Goal: Transaction & Acquisition: Purchase product/service

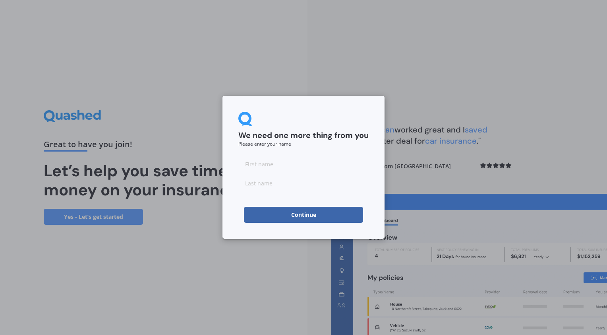
click at [275, 171] on input at bounding box center [304, 164] width 130 height 16
type input "Amber"
drag, startPoint x: 289, startPoint y: 184, endPoint x: 266, endPoint y: 185, distance: 23.1
click at [266, 185] on input "[PERSON_NAME]" at bounding box center [304, 183] width 130 height 16
type input "Parrish"
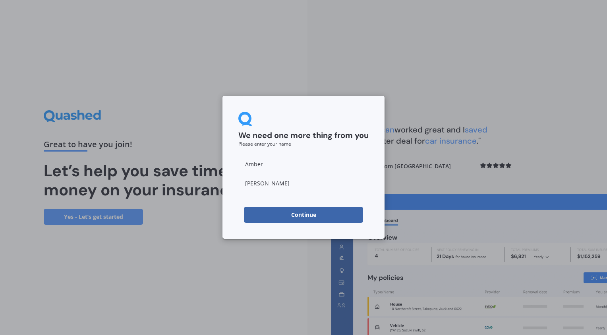
click at [240, 200] on form "We need one more thing from you Please enter your name Amber Parrish Continue" at bounding box center [304, 167] width 130 height 111
click at [260, 213] on button "Continue" at bounding box center [303, 215] width 119 height 16
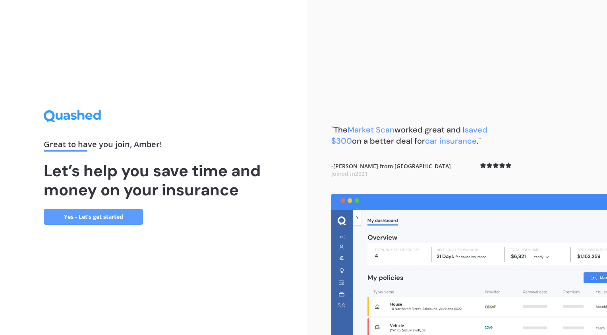
click at [97, 215] on link "Yes - Let’s get started" at bounding box center [93, 217] width 99 height 16
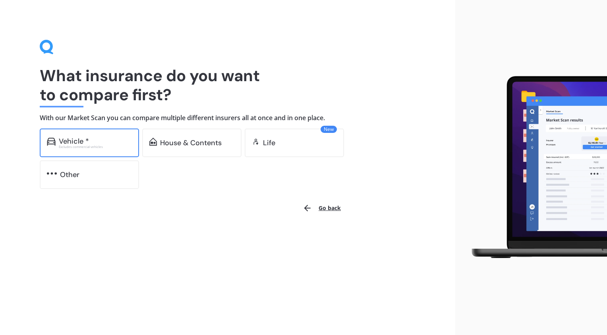
click at [104, 141] on div "Vehicle *" at bounding box center [95, 141] width 73 height 8
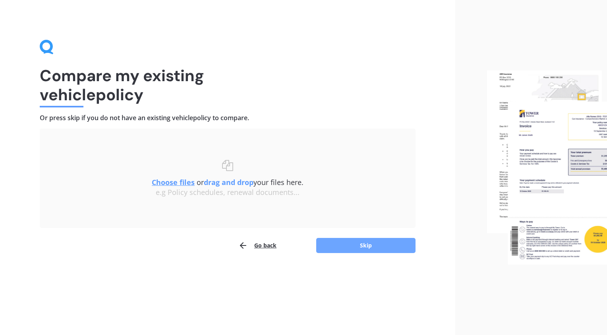
click at [359, 241] on button "Skip" at bounding box center [365, 245] width 99 height 15
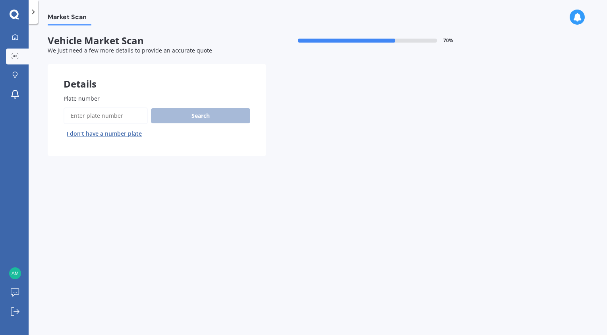
click at [109, 112] on input "Plate number" at bounding box center [106, 115] width 84 height 17
type input "PCJ36"
click at [179, 115] on button "Search" at bounding box center [200, 115] width 99 height 15
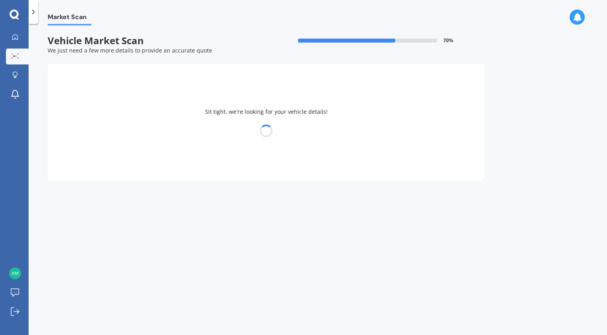
select select "TOYOTA"
select select "C-HR"
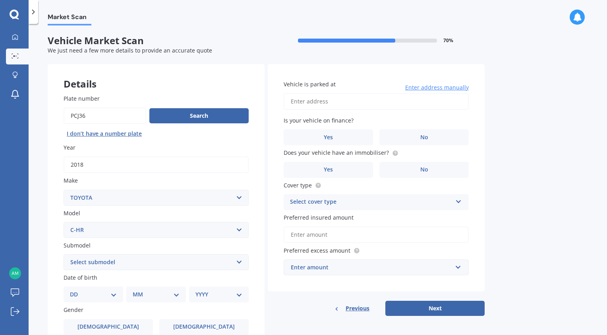
click at [113, 294] on select "DD 01 02 03 04 05 06 07 08 09 10 11 12 13 14 15 16 17 18 19 20 21 22 23 24 25 2…" at bounding box center [93, 294] width 47 height 9
select select "08"
click at [76, 290] on select "DD 01 02 03 04 05 06 07 08 09 10 11 12 13 14 15 16 17 18 19 20 21 22 23 24 25 2…" at bounding box center [93, 294] width 47 height 9
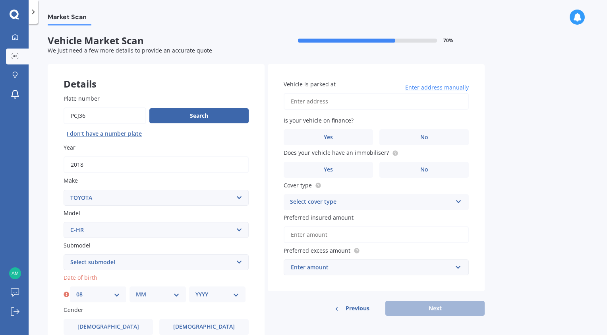
click at [167, 295] on select "MM 01 02 03 04 05 06 07 08 09 10 11 12" at bounding box center [158, 294] width 44 height 9
select select "02"
click at [136, 290] on select "MM 01 02 03 04 05 06 07 08 09 10 11 12" at bounding box center [158, 294] width 44 height 9
click at [208, 293] on select "YYYY 2025 2024 2023 2022 2021 2020 2019 2018 2017 2016 2015 2014 2013 2012 2011…" at bounding box center [218, 294] width 44 height 9
select select "1981"
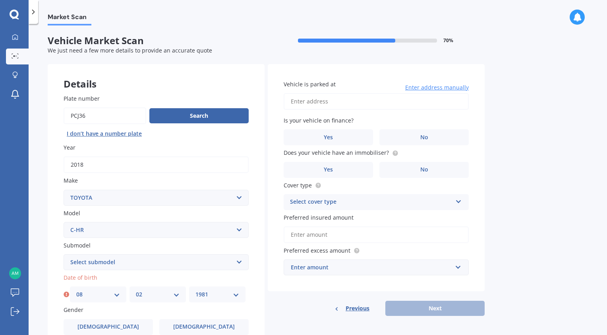
click at [196, 290] on select "YYYY 2025 2024 2023 2022 2021 2020 2019 2018 2017 2016 2015 2014 2013 2012 2011…" at bounding box center [218, 294] width 44 height 9
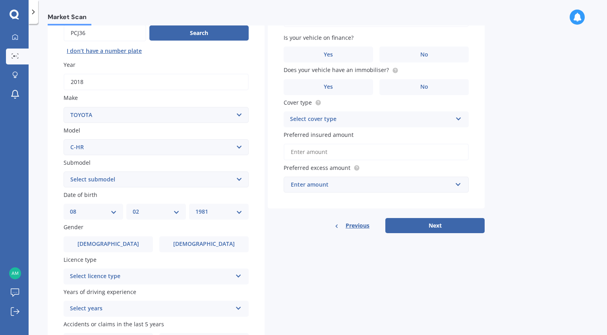
scroll to position [84, 0]
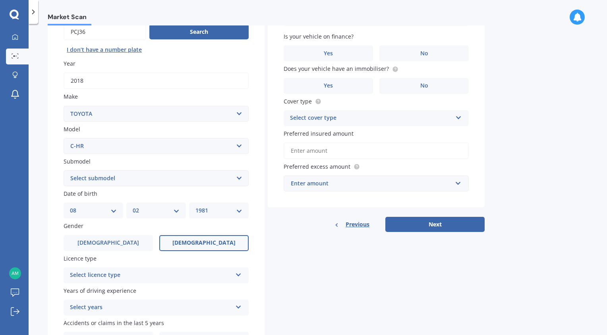
click at [208, 245] on span "Female" at bounding box center [204, 242] width 63 height 7
click at [0, 0] on input "Female" at bounding box center [0, 0] width 0 height 0
click at [136, 274] on div "Select licence type" at bounding box center [151, 275] width 162 height 10
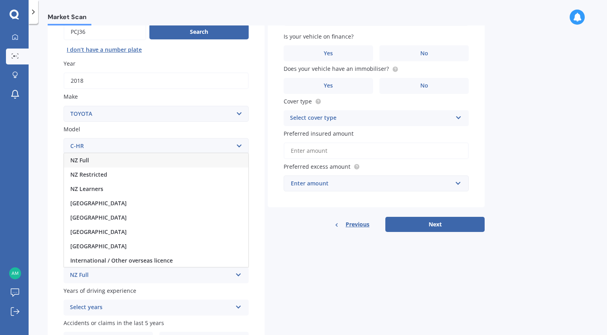
click at [89, 158] on div "NZ Full" at bounding box center [156, 160] width 184 height 14
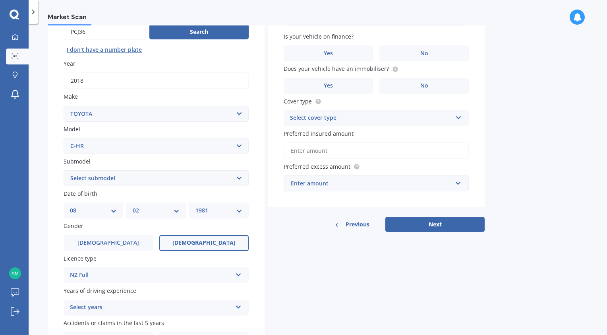
click at [101, 312] on div "Select years 5 or more years 4 years 3 years 2 years 1 year" at bounding box center [156, 307] width 185 height 16
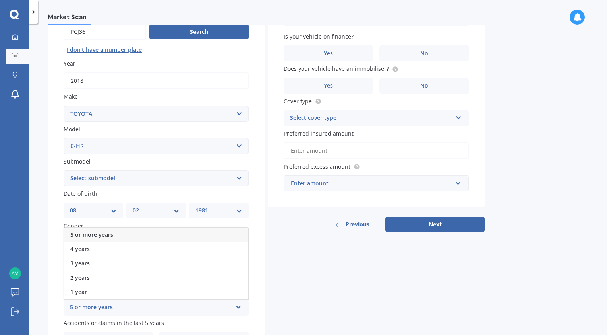
click at [98, 229] on div "5 or more years" at bounding box center [156, 234] width 184 height 14
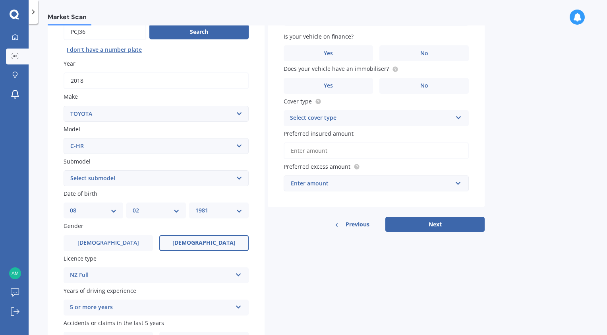
scroll to position [133, 0]
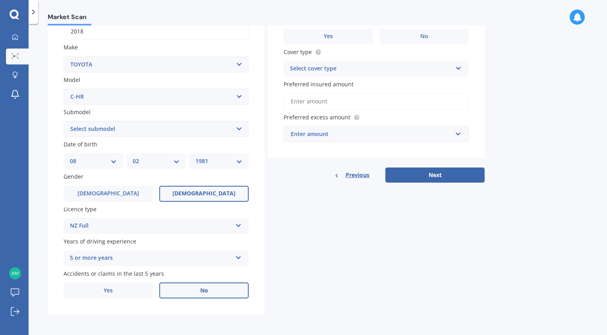
click at [199, 287] on label "No" at bounding box center [203, 290] width 89 height 16
click at [0, 0] on input "No" at bounding box center [0, 0] width 0 height 0
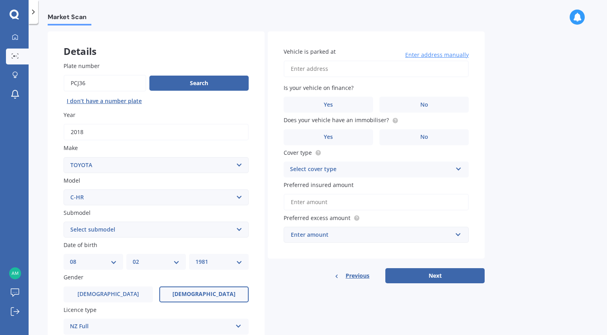
scroll to position [0, 0]
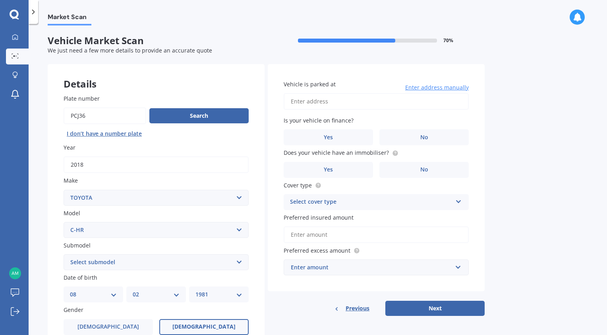
click at [334, 101] on input "Vehicle is parked at" at bounding box center [376, 101] width 185 height 17
type input "331B Waipapa Road, KERIKERI 0230"
click at [408, 139] on label "No" at bounding box center [424, 137] width 89 height 16
click at [0, 0] on input "No" at bounding box center [0, 0] width 0 height 0
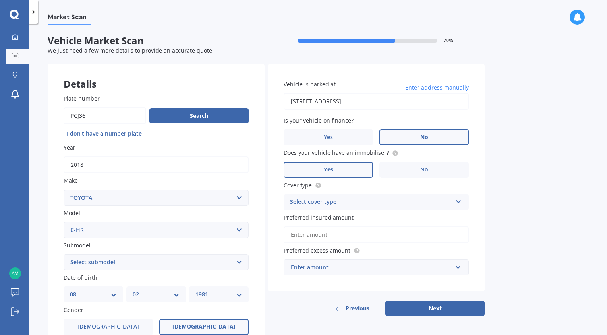
click at [326, 172] on span "Yes" at bounding box center [329, 169] width 10 height 7
click at [0, 0] on input "Yes" at bounding box center [0, 0] width 0 height 0
click at [316, 198] on div "Select cover type" at bounding box center [371, 202] width 162 height 10
click at [305, 214] on span "Comprehensive" at bounding box center [312, 217] width 42 height 8
click at [308, 235] on input "Preferred insured amount" at bounding box center [376, 234] width 185 height 17
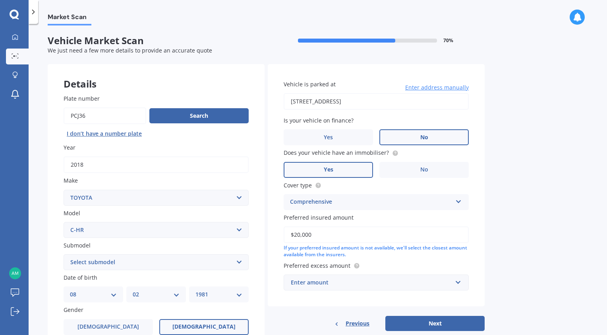
type input "$20,000"
click at [325, 282] on div "Enter amount" at bounding box center [371, 282] width 161 height 9
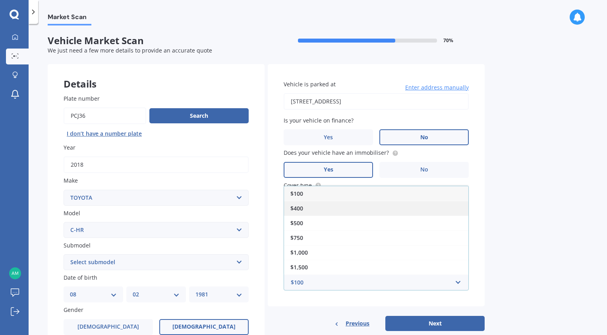
click at [307, 204] on div "$400" at bounding box center [376, 208] width 184 height 15
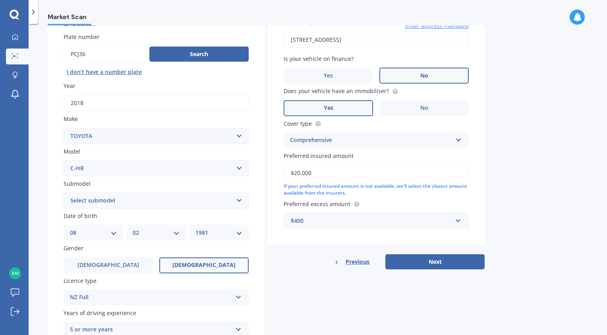
scroll to position [101, 0]
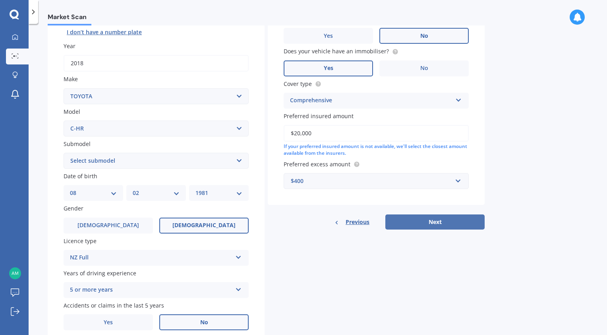
click at [455, 220] on button "Next" at bounding box center [435, 221] width 99 height 15
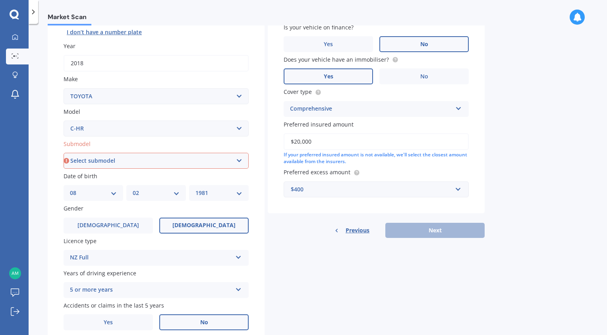
click at [241, 163] on select "Select submodel Hybrid Station Wagon SUV" at bounding box center [156, 161] width 185 height 16
select select "HYBRID"
click at [64, 153] on select "Select submodel Hybrid Station Wagon SUV" at bounding box center [156, 161] width 185 height 16
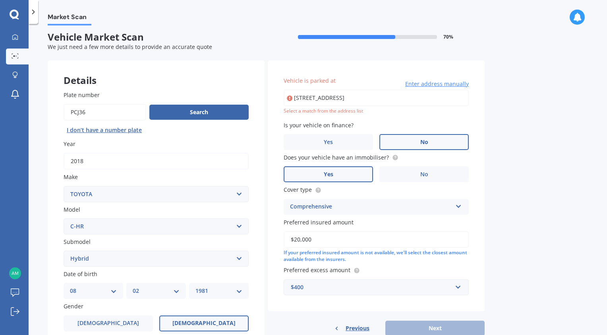
scroll to position [3, 0]
click at [417, 83] on span "Enter address manually" at bounding box center [437, 84] width 64 height 8
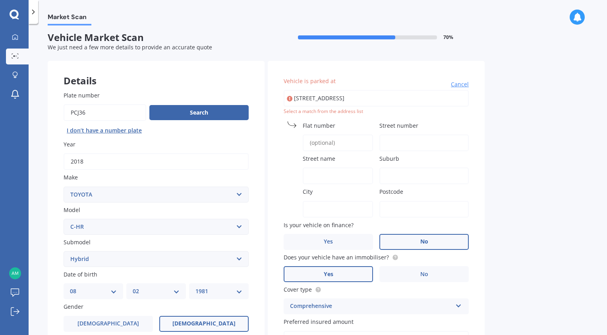
click at [392, 135] on input "Street number" at bounding box center [424, 142] width 89 height 17
type input "331B Waip"
type input "KERIKERI"
type input "0230"
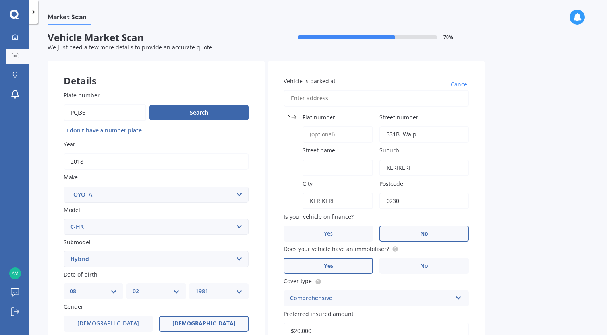
drag, startPoint x: 413, startPoint y: 168, endPoint x: 382, endPoint y: 166, distance: 31.1
click at [382, 166] on input "KERIKERI" at bounding box center [424, 167] width 89 height 17
type input "Waipapa"
click at [525, 103] on div "Market Scan Vehicle Market Scan 70 % We just need a few more details to provide…" at bounding box center [318, 180] width 579 height 311
click at [428, 134] on input "331B Waip" at bounding box center [424, 134] width 89 height 17
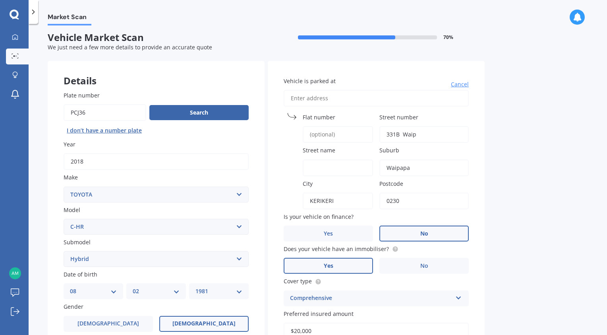
click at [428, 135] on input "331B Waip" at bounding box center [424, 134] width 89 height 17
type input "331B"
click at [509, 111] on div "Market Scan Vehicle Market Scan 70 % We just need a few more details to provide…" at bounding box center [318, 180] width 579 height 311
click at [332, 172] on input "Street name" at bounding box center [338, 167] width 70 height 17
type input "w"
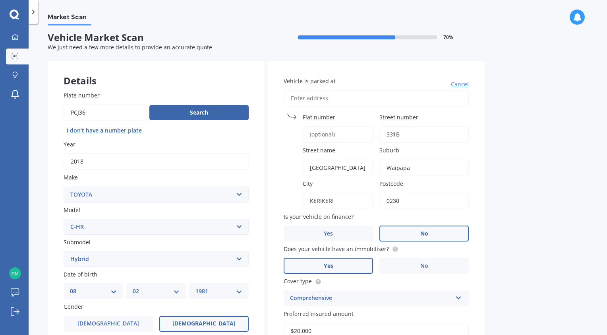
type input "Waipapa Road"
click at [480, 182] on div "Vehicle is parked at Cancel Flat number Street number 331B Street name Waipapa …" at bounding box center [376, 231] width 217 height 341
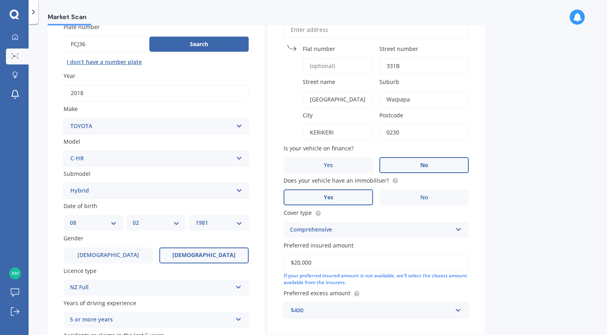
scroll to position [133, 0]
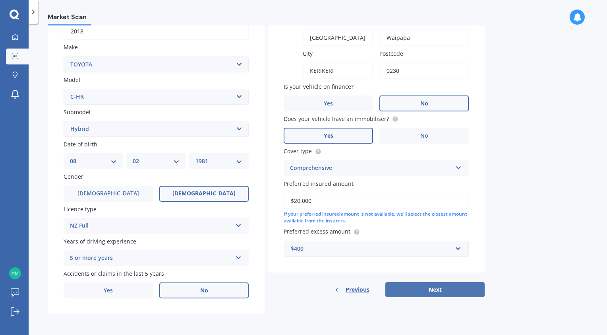
click at [445, 292] on button "Next" at bounding box center [435, 289] width 99 height 15
select select "08"
select select "02"
select select "1981"
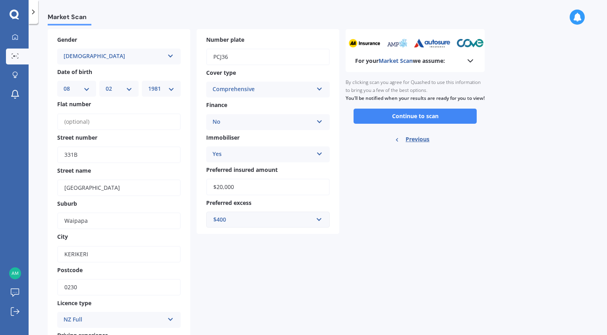
scroll to position [0, 0]
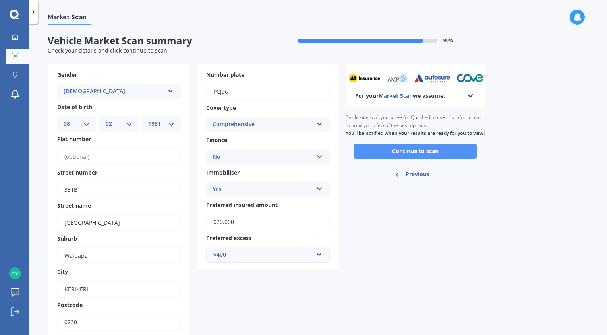
click at [410, 158] on button "Continue to scan" at bounding box center [415, 151] width 123 height 15
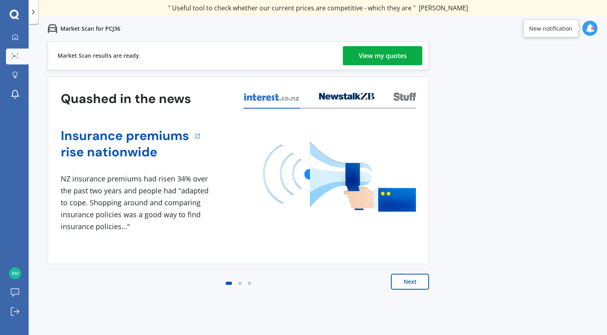
click at [375, 57] on div "View my quotes" at bounding box center [383, 55] width 48 height 19
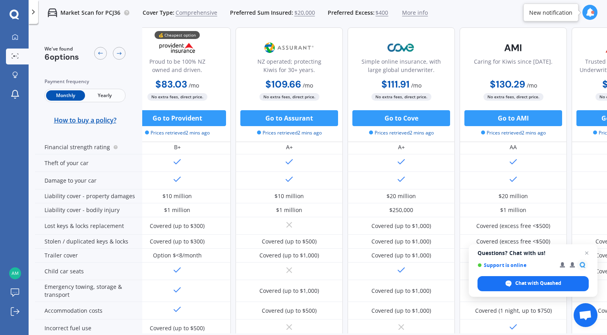
scroll to position [0, 19]
